Goal: Task Accomplishment & Management: Use online tool/utility

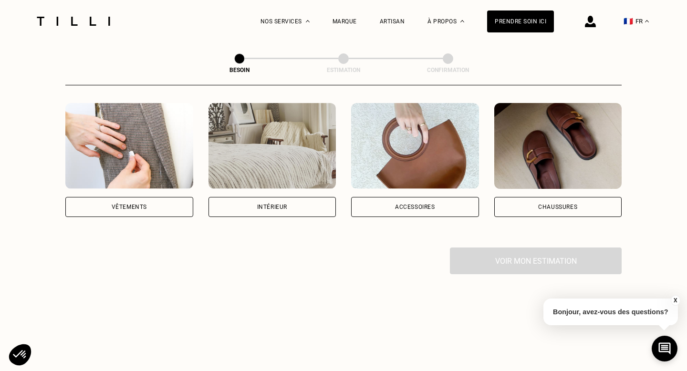
scroll to position [183, 0]
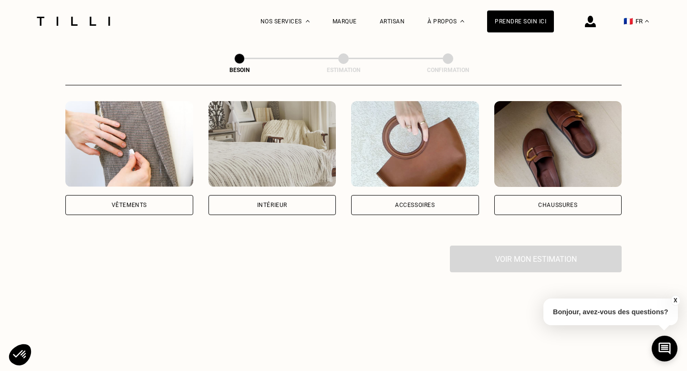
click at [152, 195] on div "Vêtements" at bounding box center [129, 205] width 128 height 20
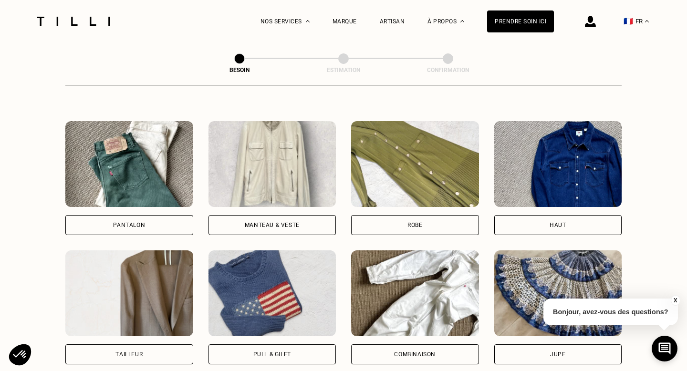
scroll to position [383, 0]
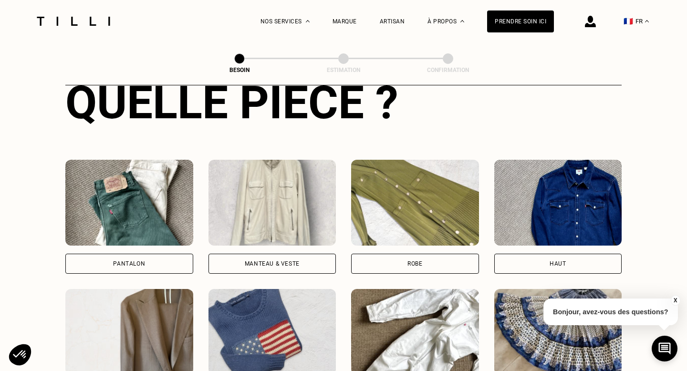
click at [149, 254] on div "Pantalon" at bounding box center [129, 264] width 128 height 20
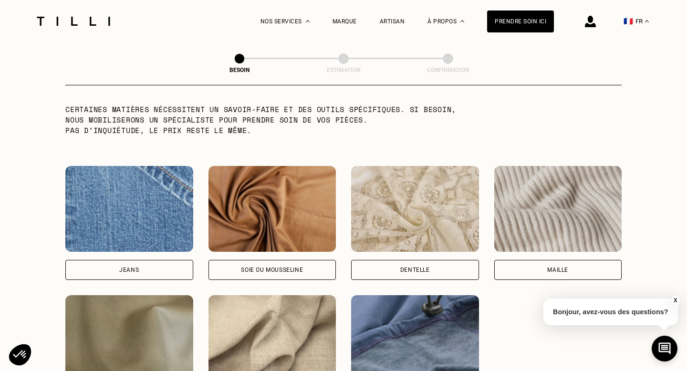
scroll to position [972, 0]
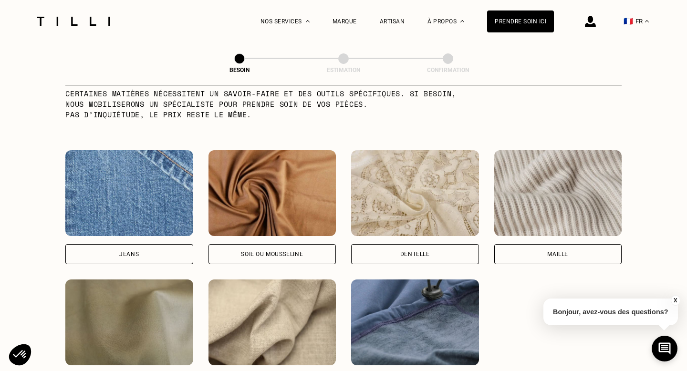
click at [153, 244] on div "Jeans" at bounding box center [129, 254] width 128 height 20
select select "FR"
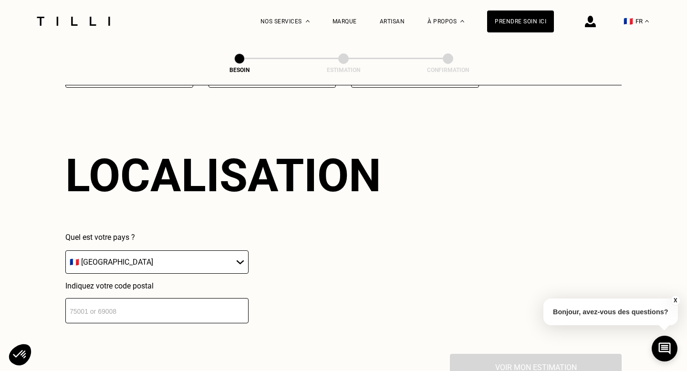
scroll to position [1279, 0]
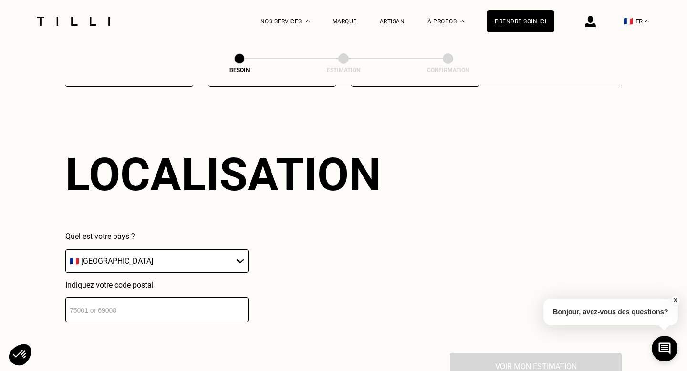
click at [144, 297] on input "number" at bounding box center [156, 309] width 183 height 25
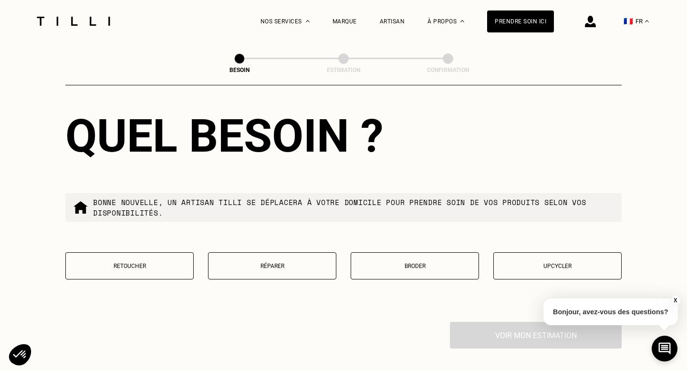
scroll to position [1557, 0]
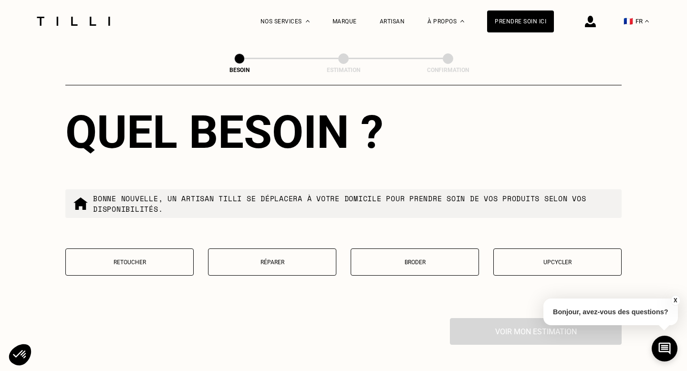
type input "33800"
click at [160, 258] on button "Retoucher" at bounding box center [129, 261] width 128 height 27
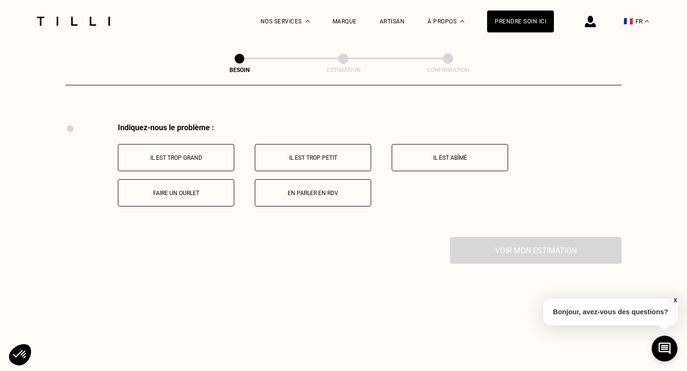
scroll to position [1758, 0]
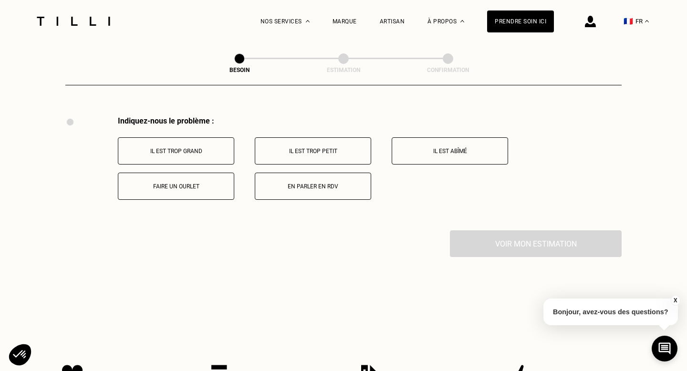
click at [194, 183] on p "Faire un ourlet" at bounding box center [176, 186] width 106 height 7
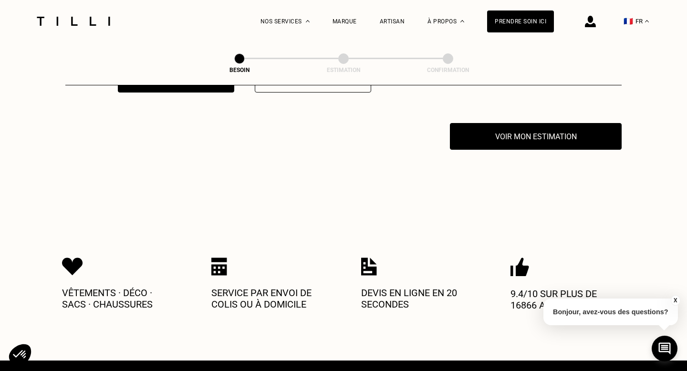
scroll to position [1872, 0]
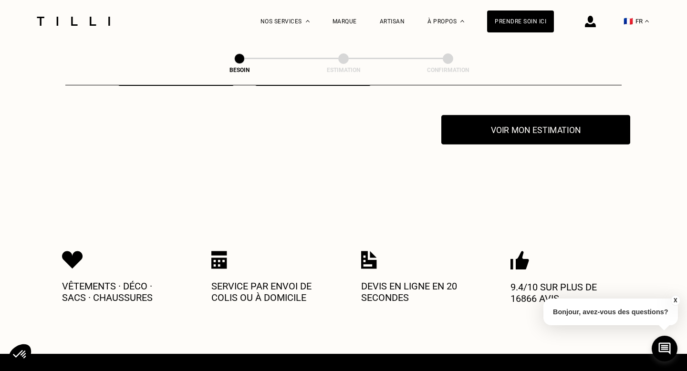
click at [503, 125] on button "Voir mon estimation" at bounding box center [535, 130] width 189 height 30
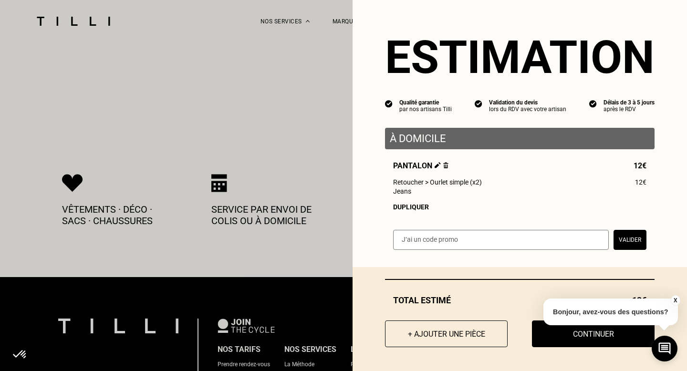
scroll to position [1927, 0]
